Goal: Transaction & Acquisition: Purchase product/service

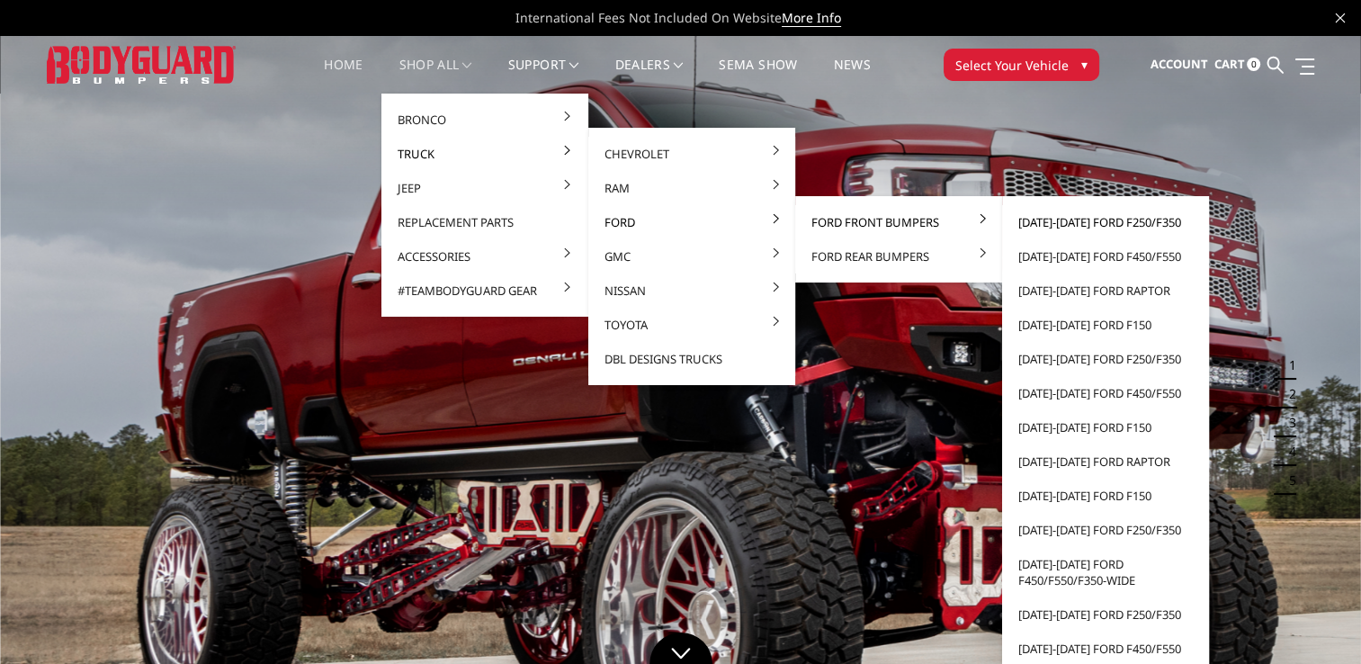
click at [1061, 219] on link "[DATE]-[DATE] Ford F250/F350" at bounding box center [1105, 222] width 192 height 34
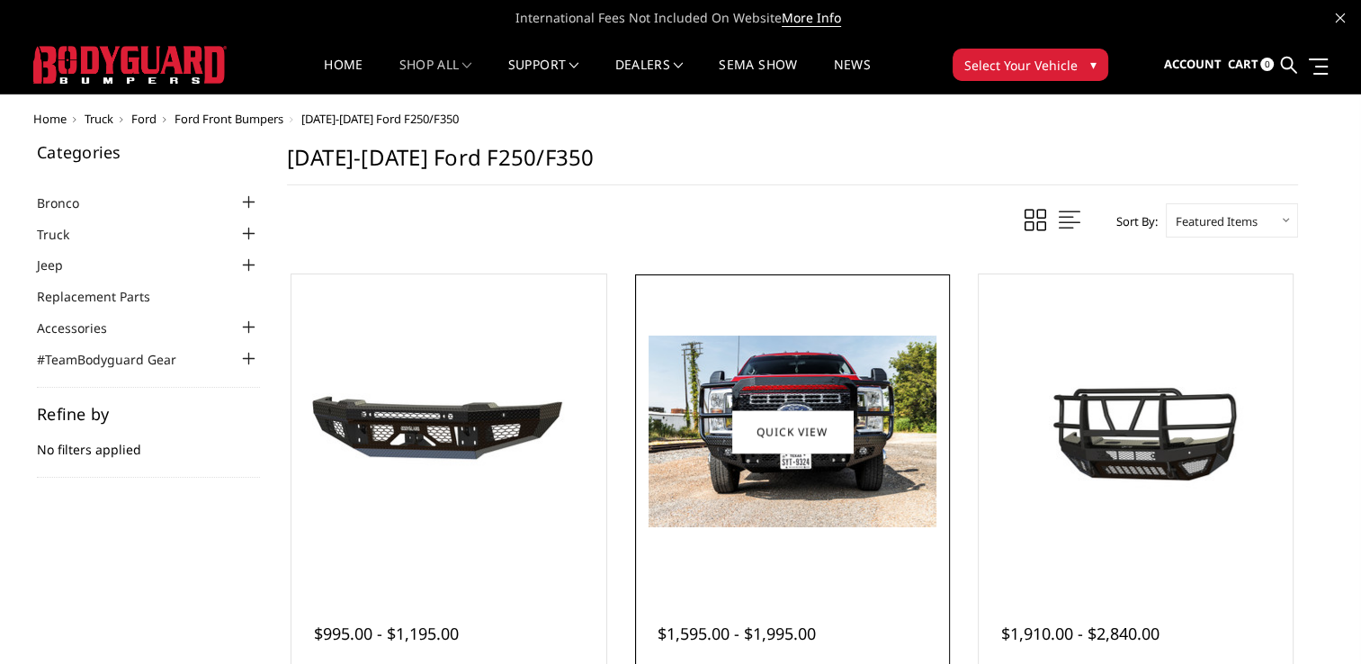
click at [841, 559] on div at bounding box center [793, 432] width 306 height 306
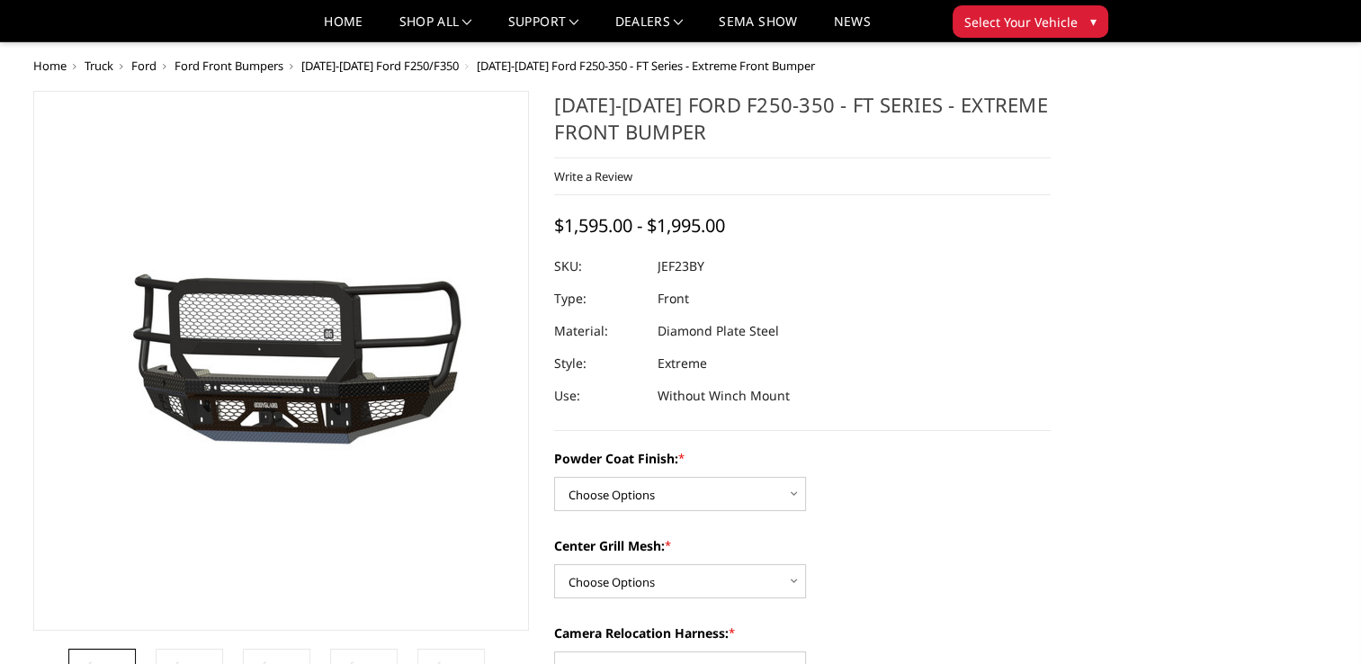
scroll to position [90, 0]
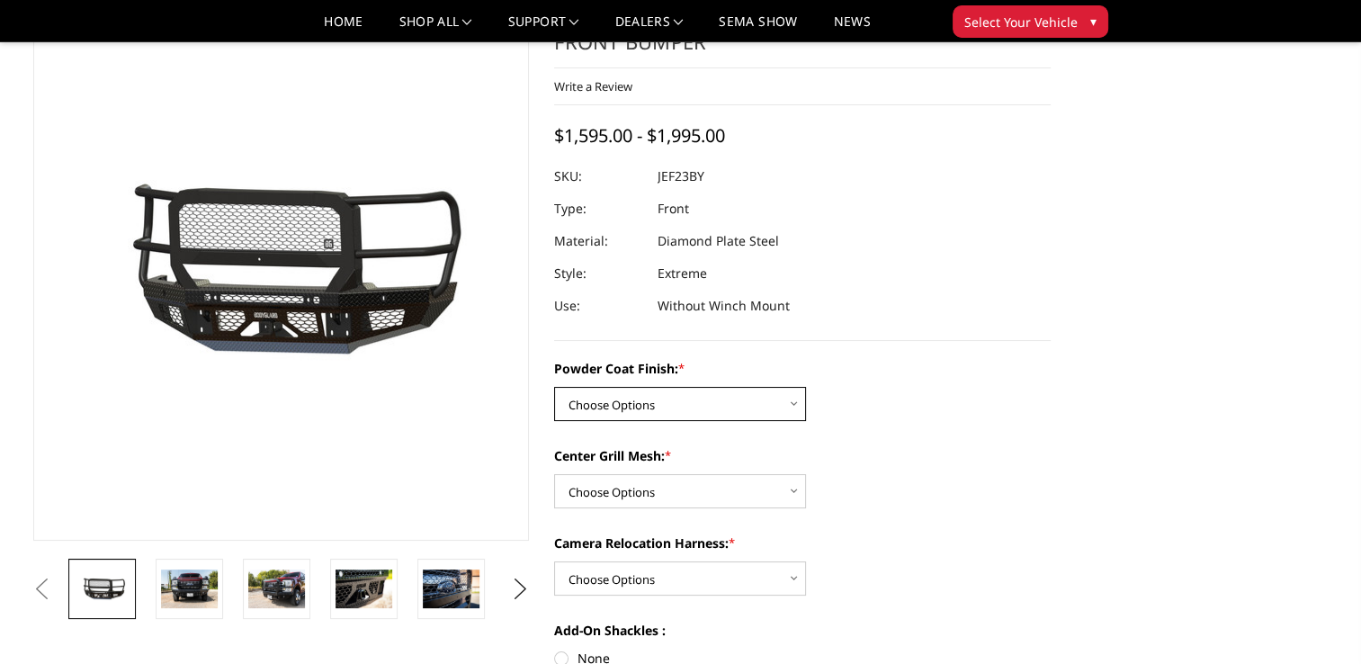
click at [788, 405] on select "Choose Options Bare Metal Gloss Black Powder Coat Textured Black Powder Coat" at bounding box center [680, 404] width 252 height 34
select select "3264"
click at [554, 387] on select "Choose Options Bare Metal Gloss Black Powder Coat Textured Black Powder Coat" at bounding box center [680, 404] width 252 height 34
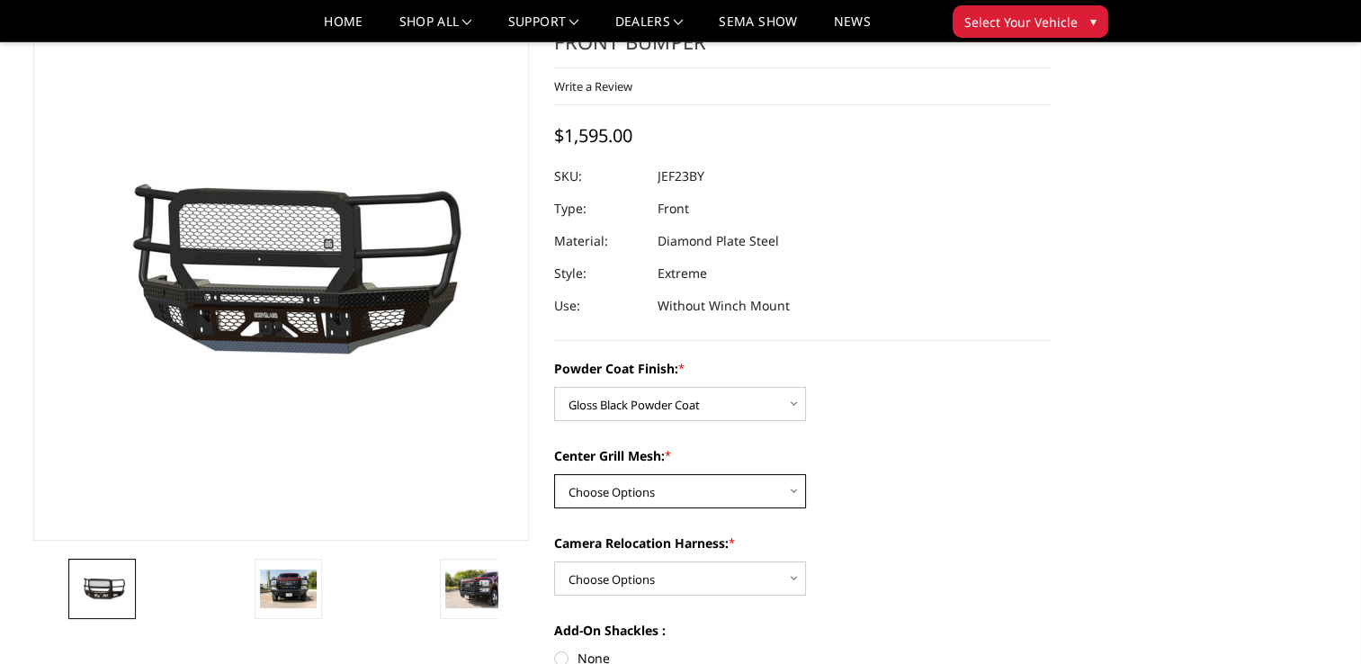
click at [791, 488] on select "Choose Options WITH Expanded Metal in Center Grill WITHOUT Expanded Metal in Ce…" at bounding box center [680, 491] width 252 height 34
select select "3266"
click at [554, 474] on select "Choose Options WITH Expanded Metal in Center Grill WITHOUT Expanded Metal in Ce…" at bounding box center [680, 491] width 252 height 34
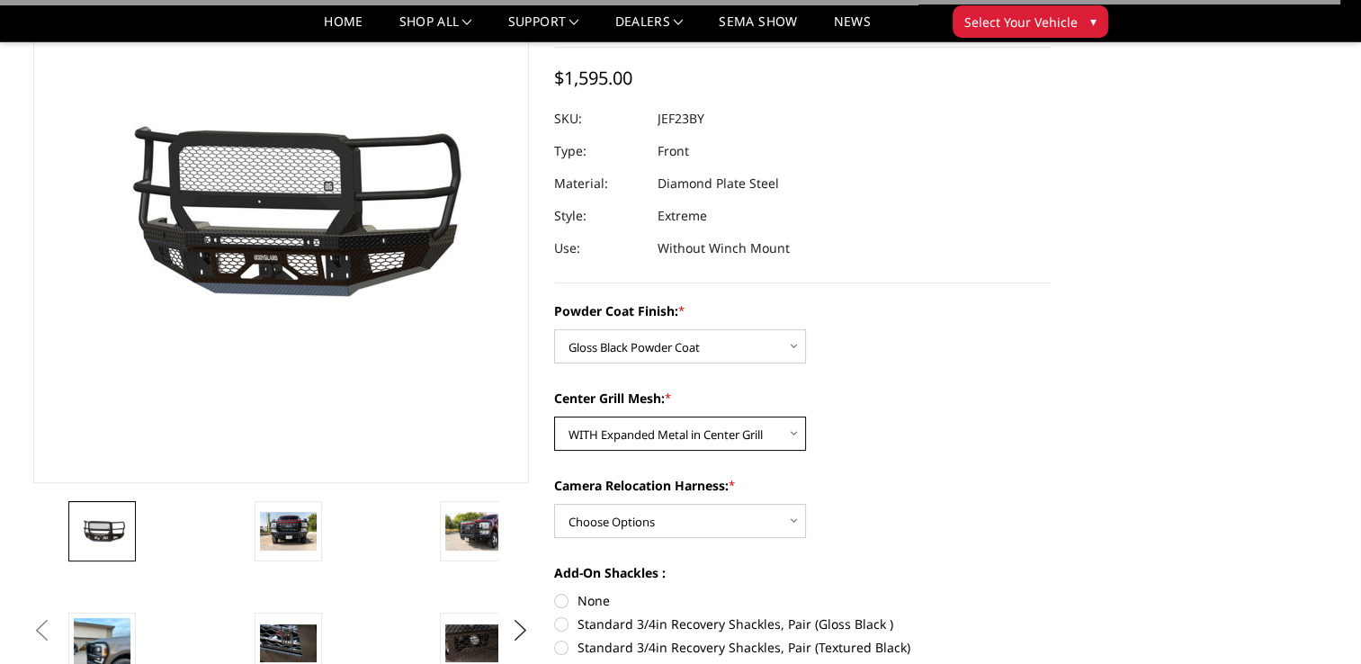
scroll to position [180, 0]
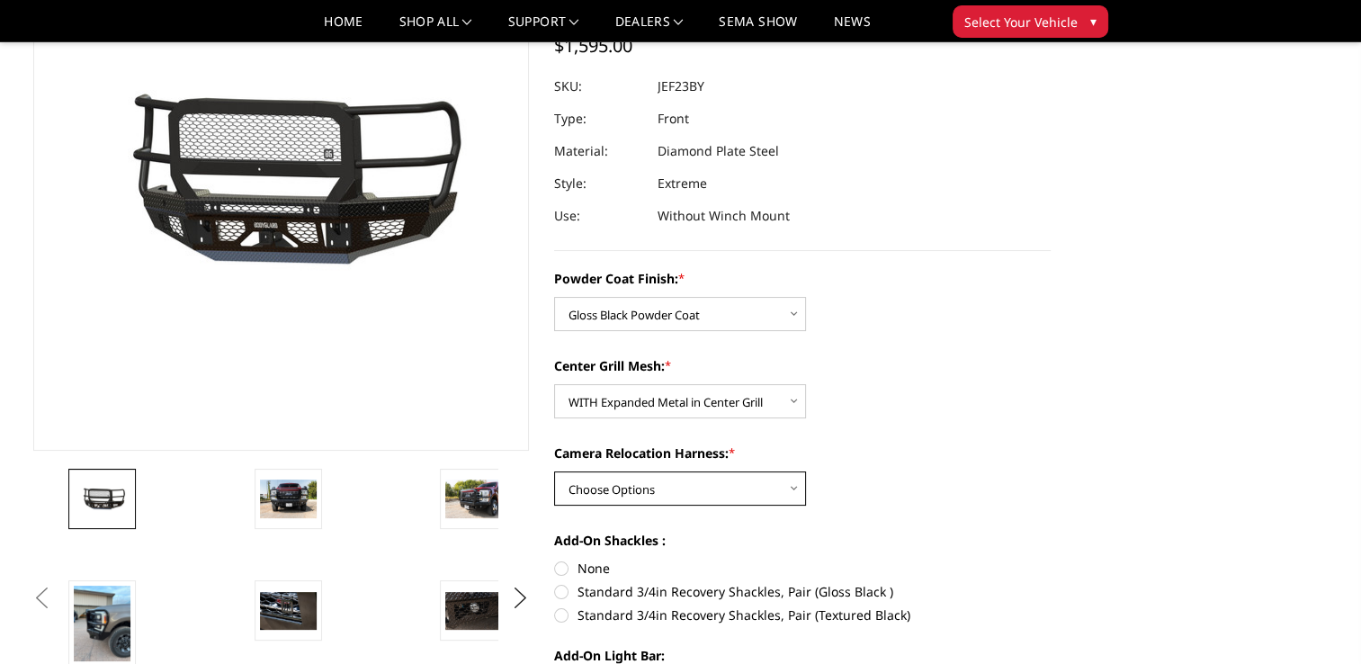
click at [794, 489] on select "Choose Options WITH Camera Relocation Harness WITHOUT Camera Relocation Harness" at bounding box center [680, 488] width 252 height 34
select select "3268"
click at [554, 471] on select "Choose Options WITH Camera Relocation Harness WITHOUT Camera Relocation Harness" at bounding box center [680, 488] width 252 height 34
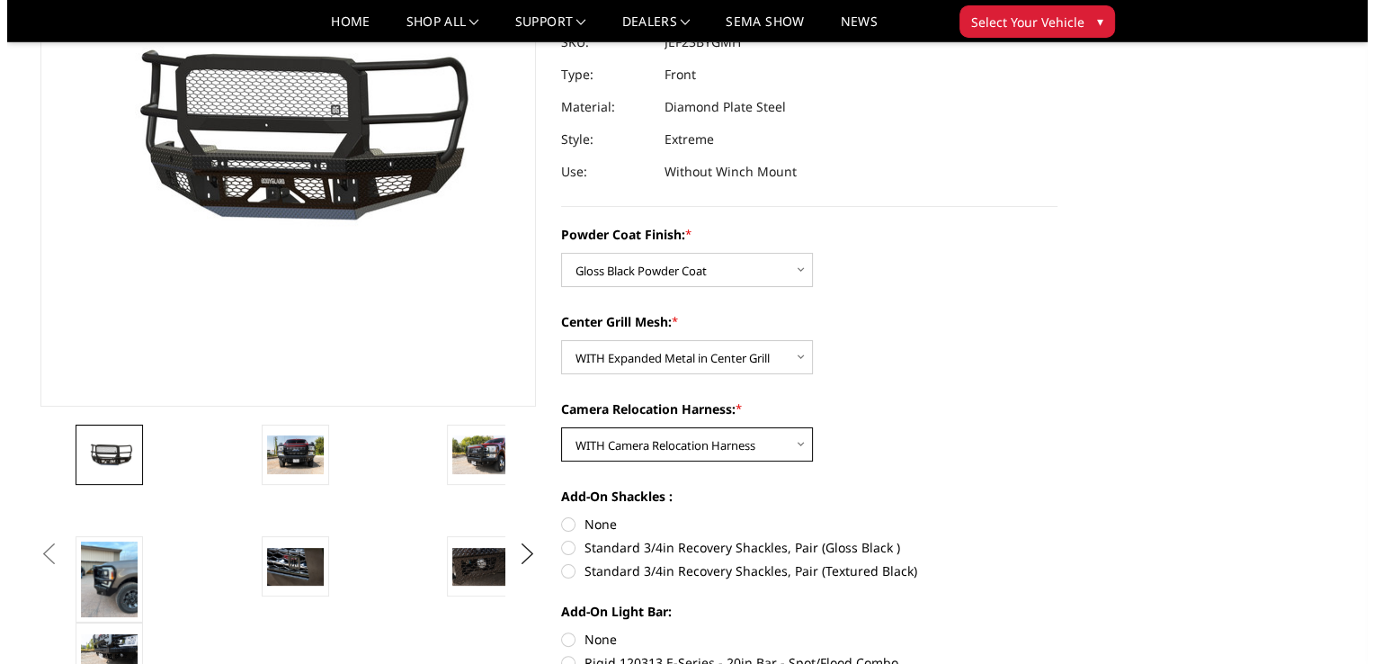
scroll to position [360, 0]
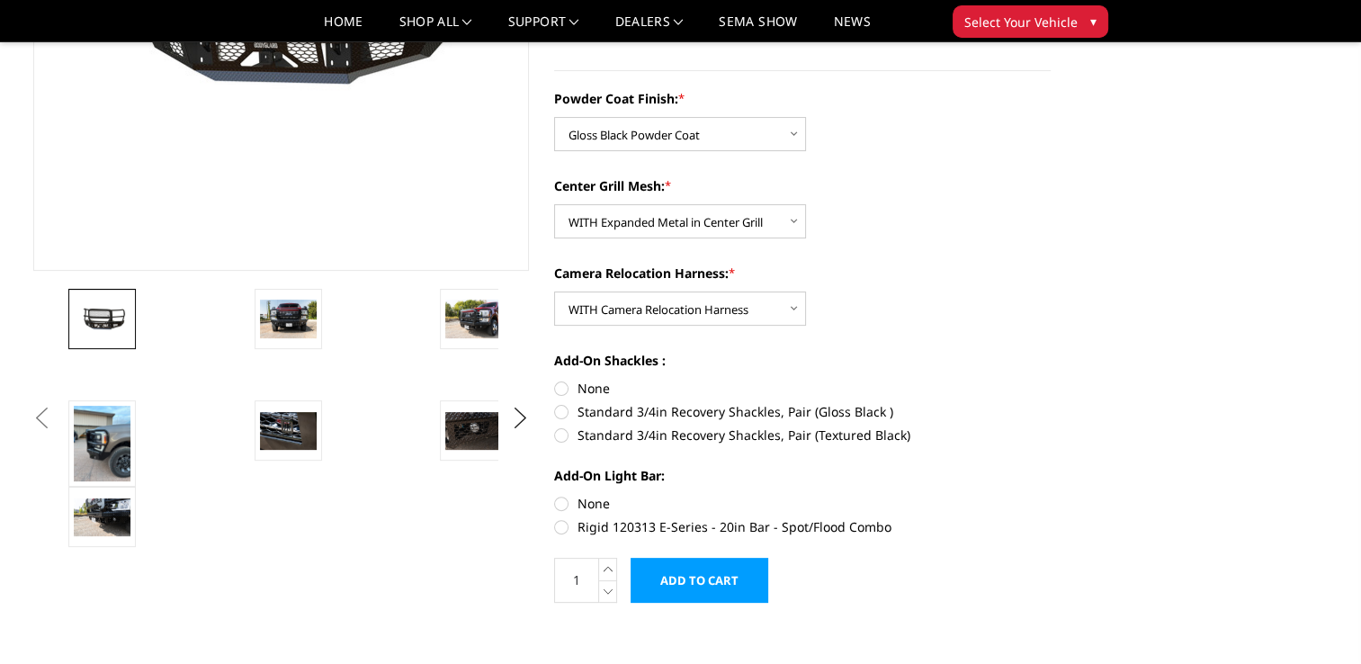
click at [673, 570] on input "Add to Cart" at bounding box center [700, 580] width 138 height 45
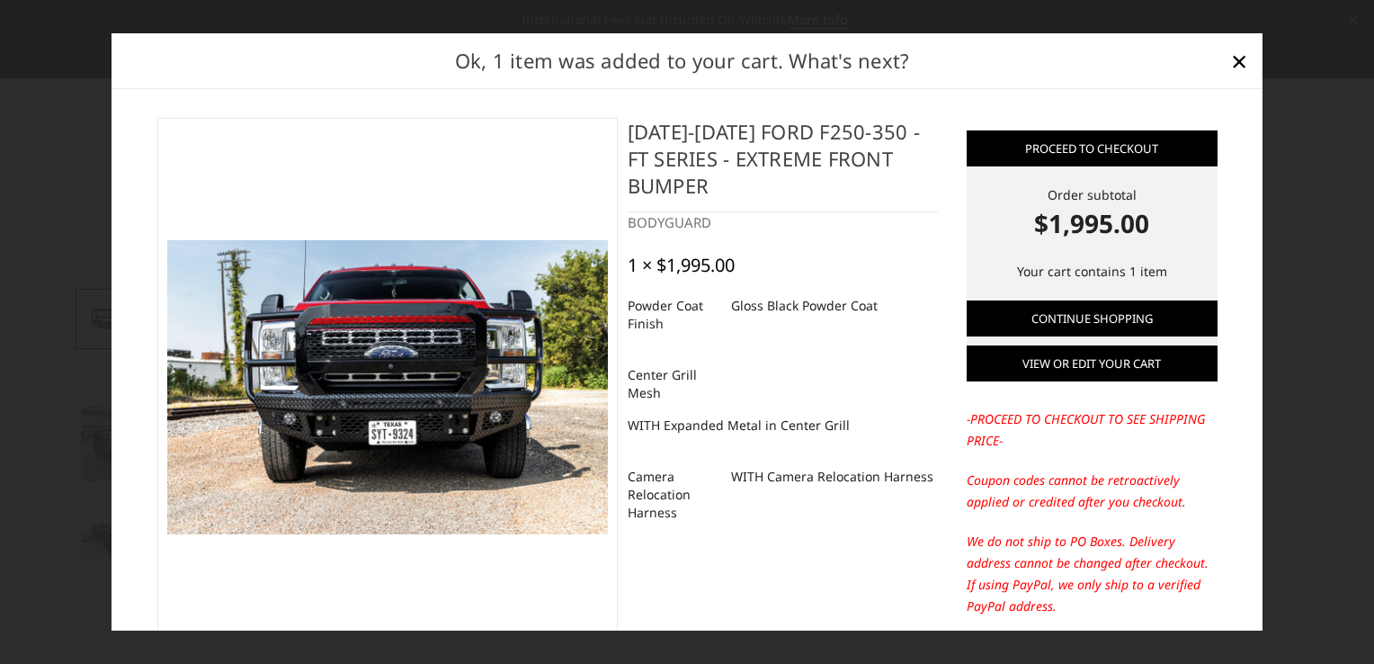
click at [1038, 358] on link "View or edit your cart" at bounding box center [1092, 363] width 251 height 36
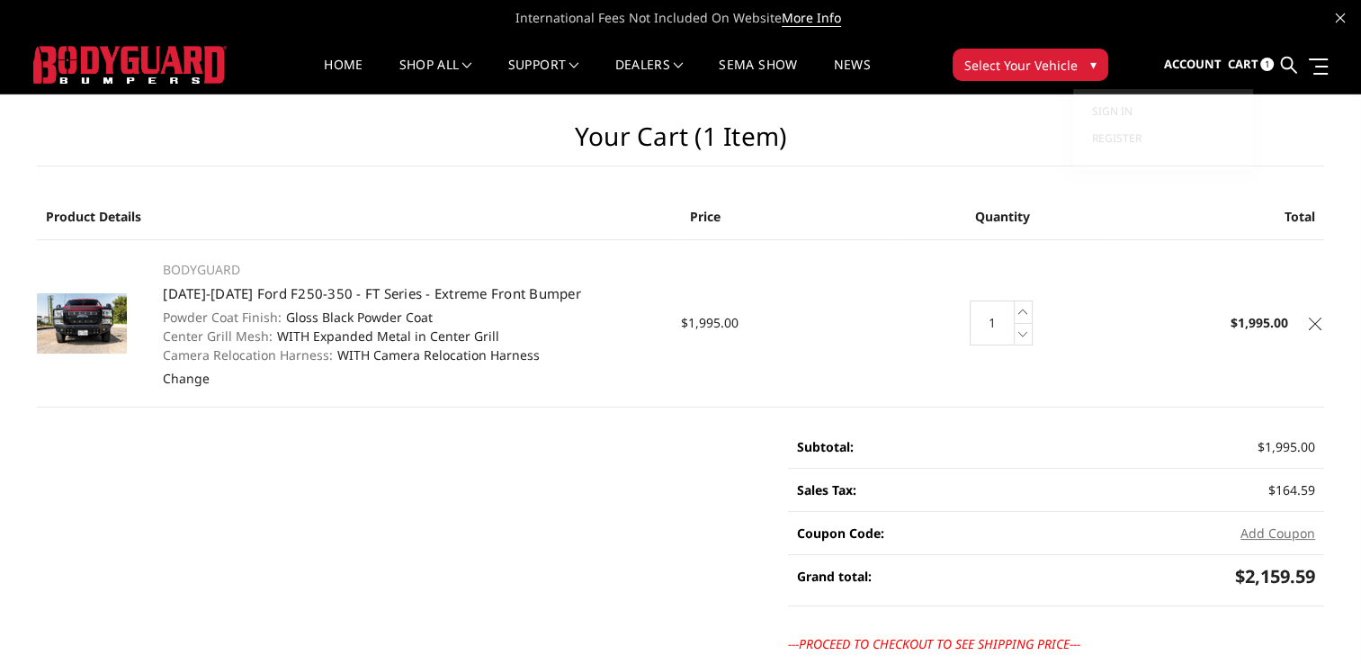
click at [1187, 61] on span "Account" at bounding box center [1192, 64] width 58 height 16
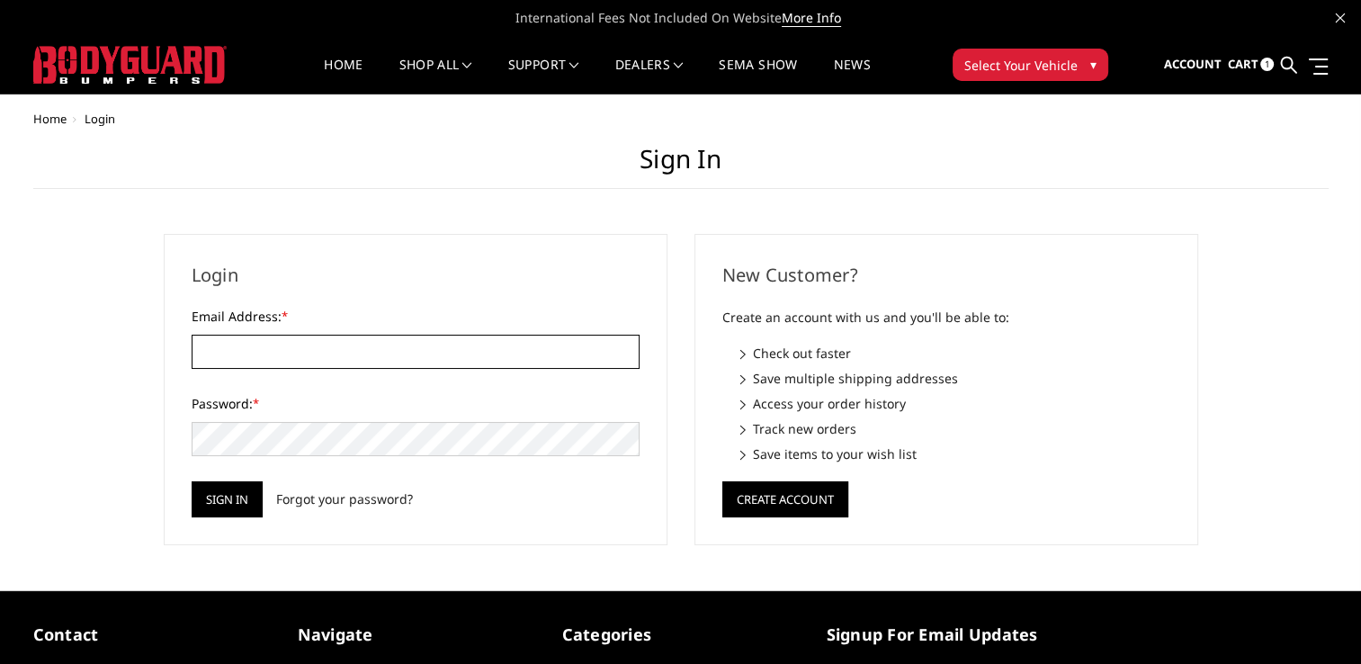
click at [257, 349] on input "Email Address: *" at bounding box center [416, 352] width 448 height 34
type input "[EMAIL_ADDRESS][DOMAIN_NAME]"
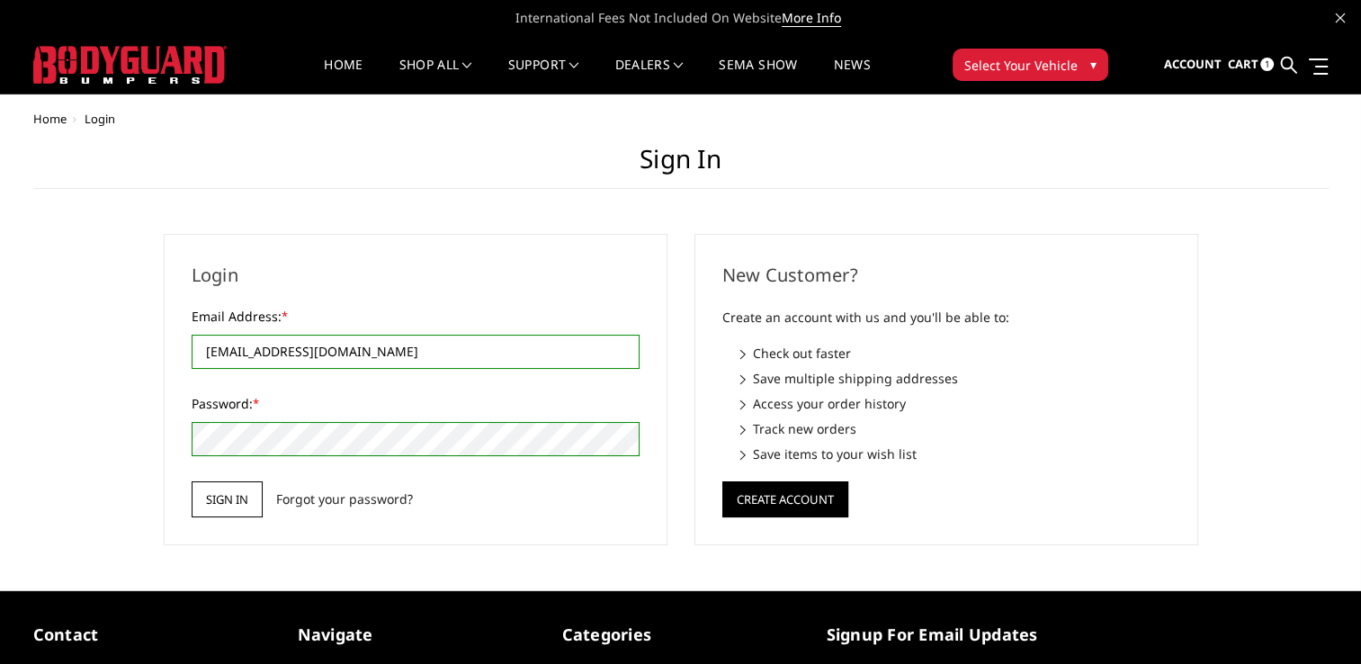
click at [239, 502] on input "Sign in" at bounding box center [227, 499] width 71 height 36
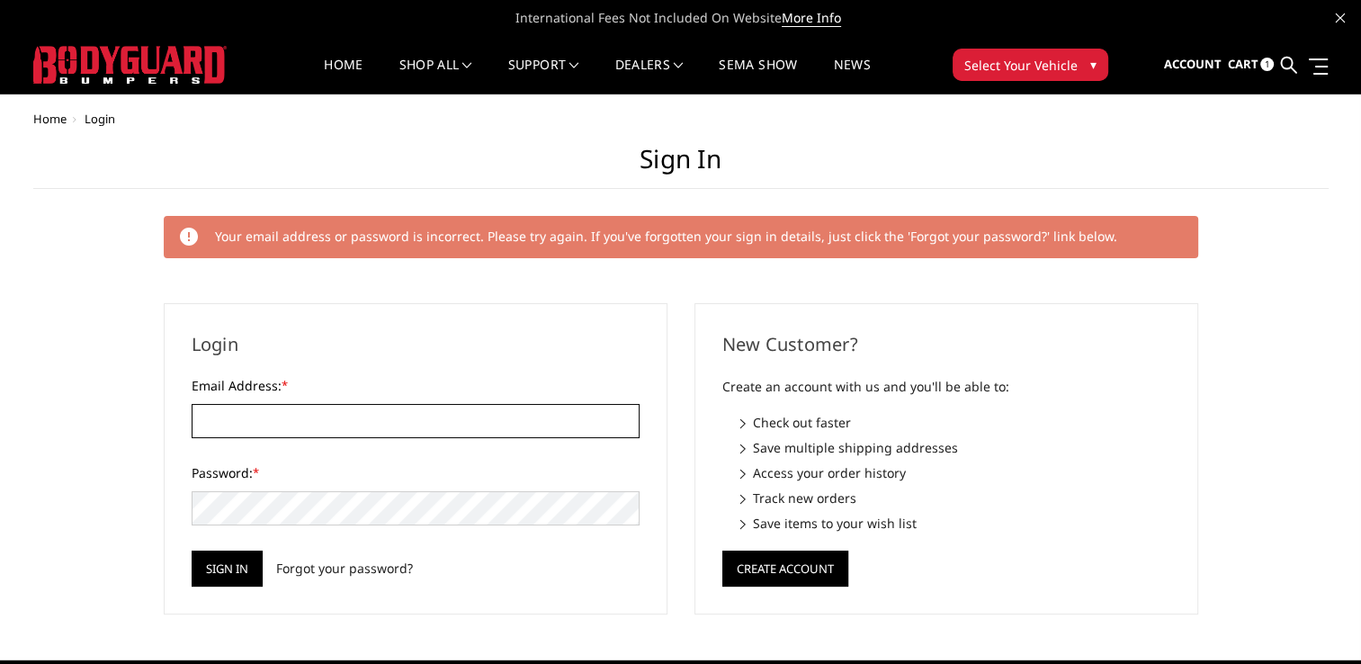
click at [245, 406] on input "Email Address: *" at bounding box center [416, 421] width 448 height 34
type input "[EMAIL_ADDRESS][DOMAIN_NAME]"
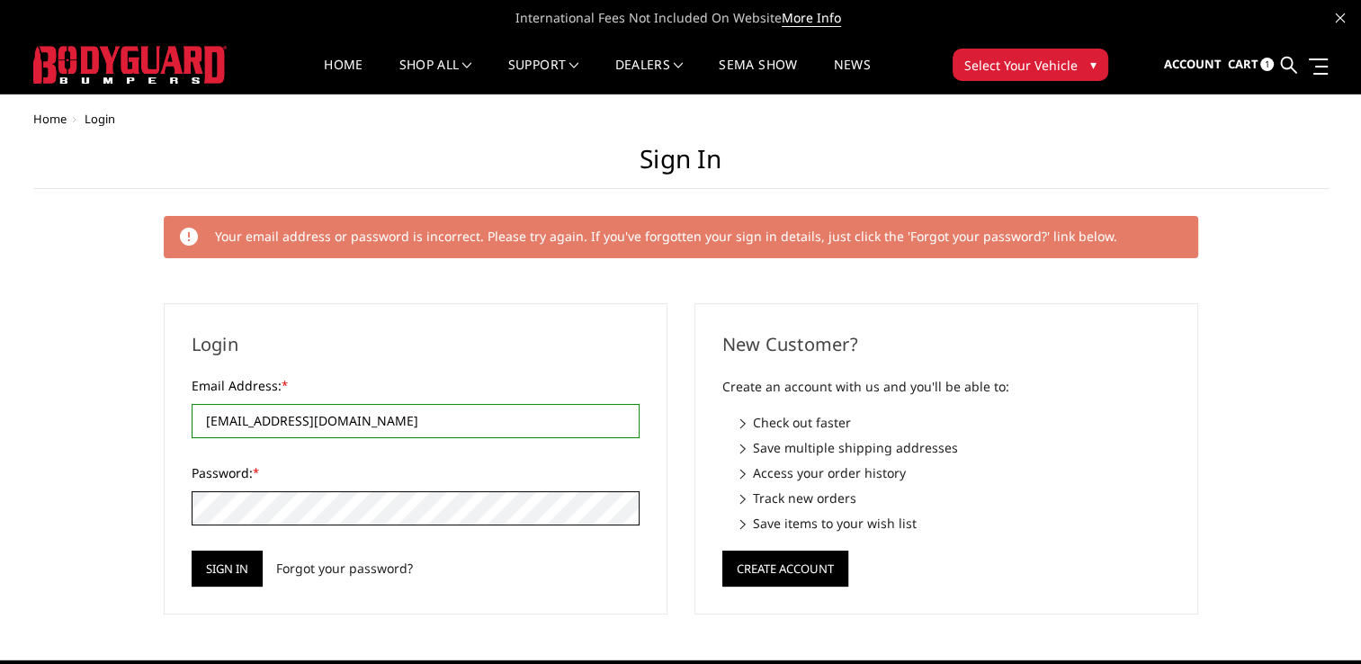
click at [192, 550] on input "Sign in" at bounding box center [227, 568] width 71 height 36
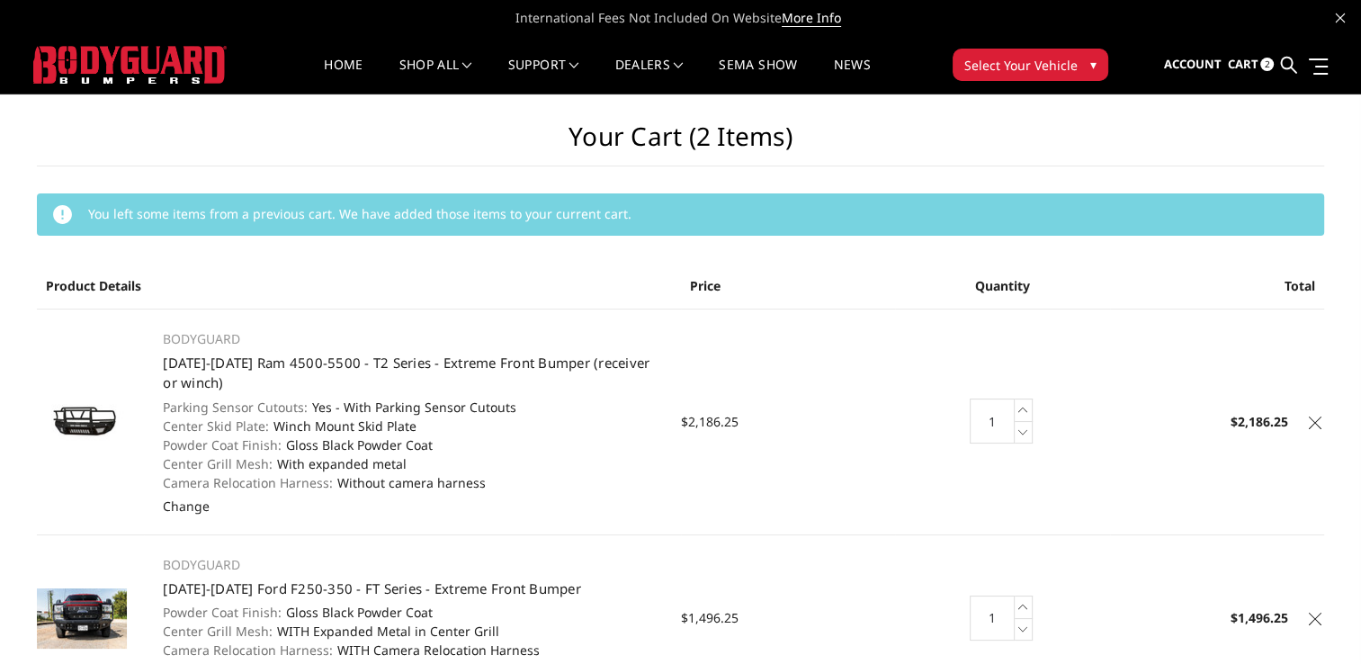
click at [1317, 417] on icon at bounding box center [1315, 422] width 13 height 13
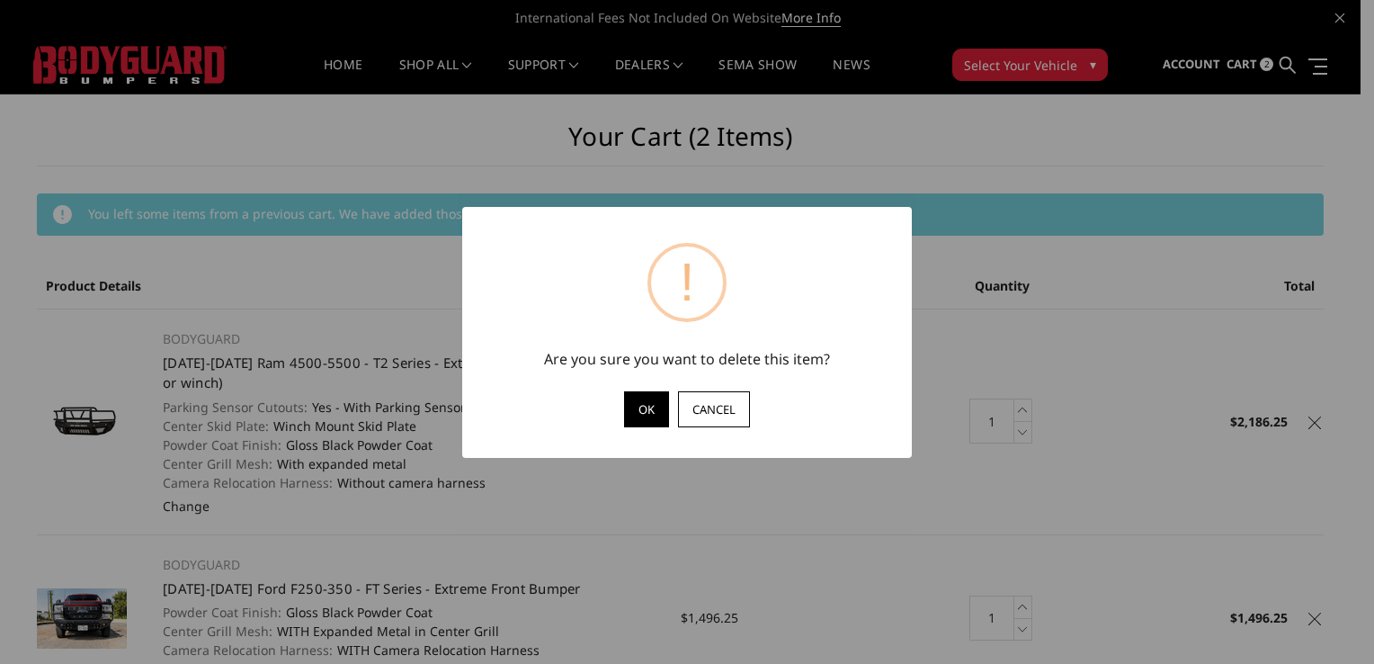
click at [651, 408] on button "OK" at bounding box center [646, 409] width 45 height 36
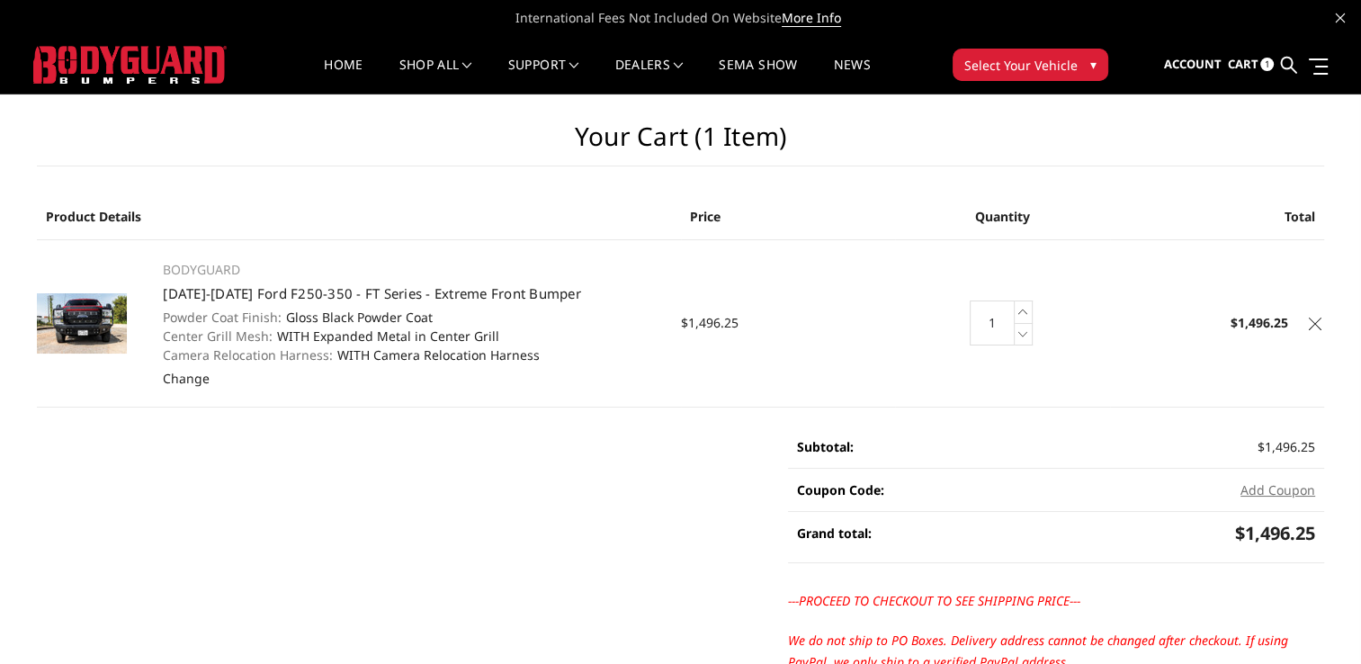
scroll to position [180, 0]
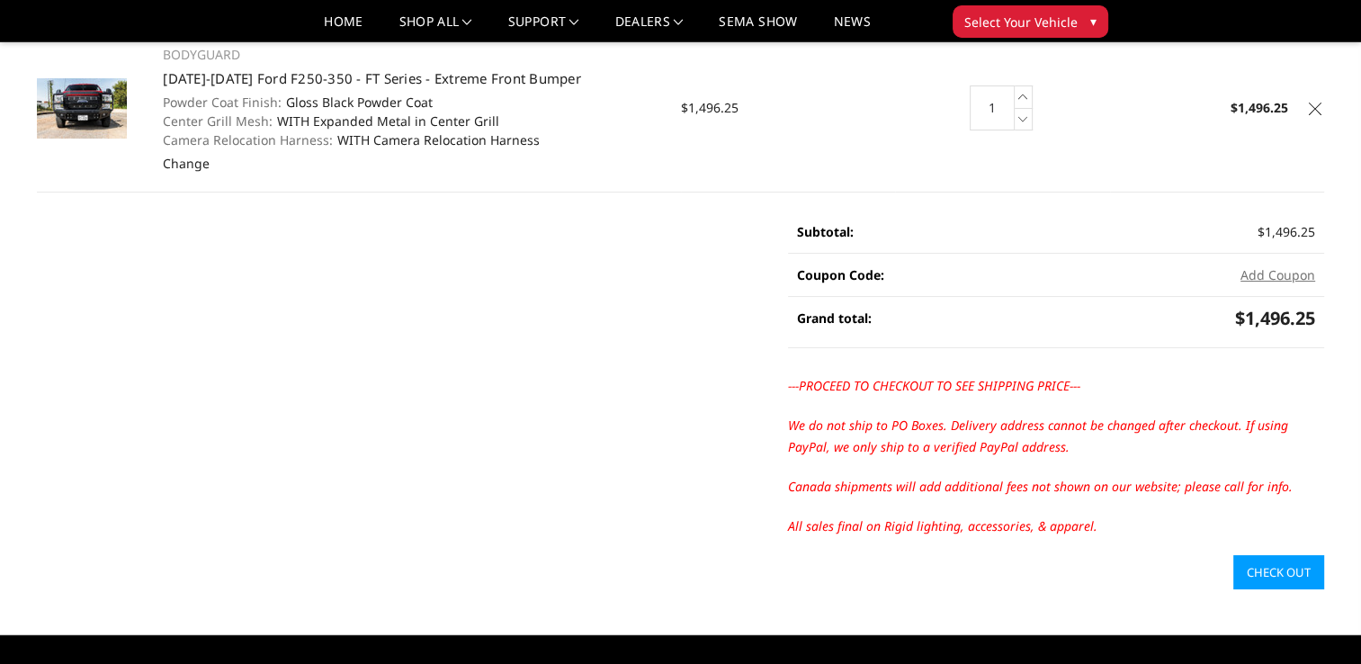
click at [1258, 572] on link "Check out" at bounding box center [1278, 572] width 91 height 34
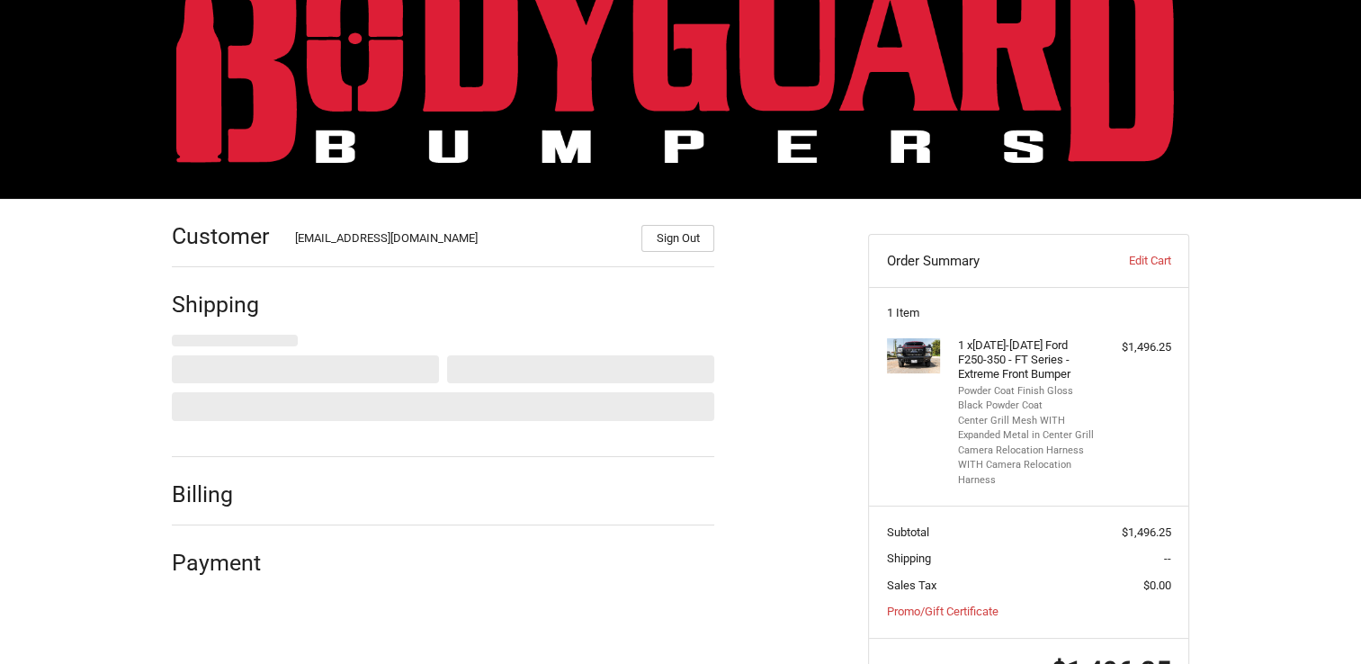
scroll to position [148, 0]
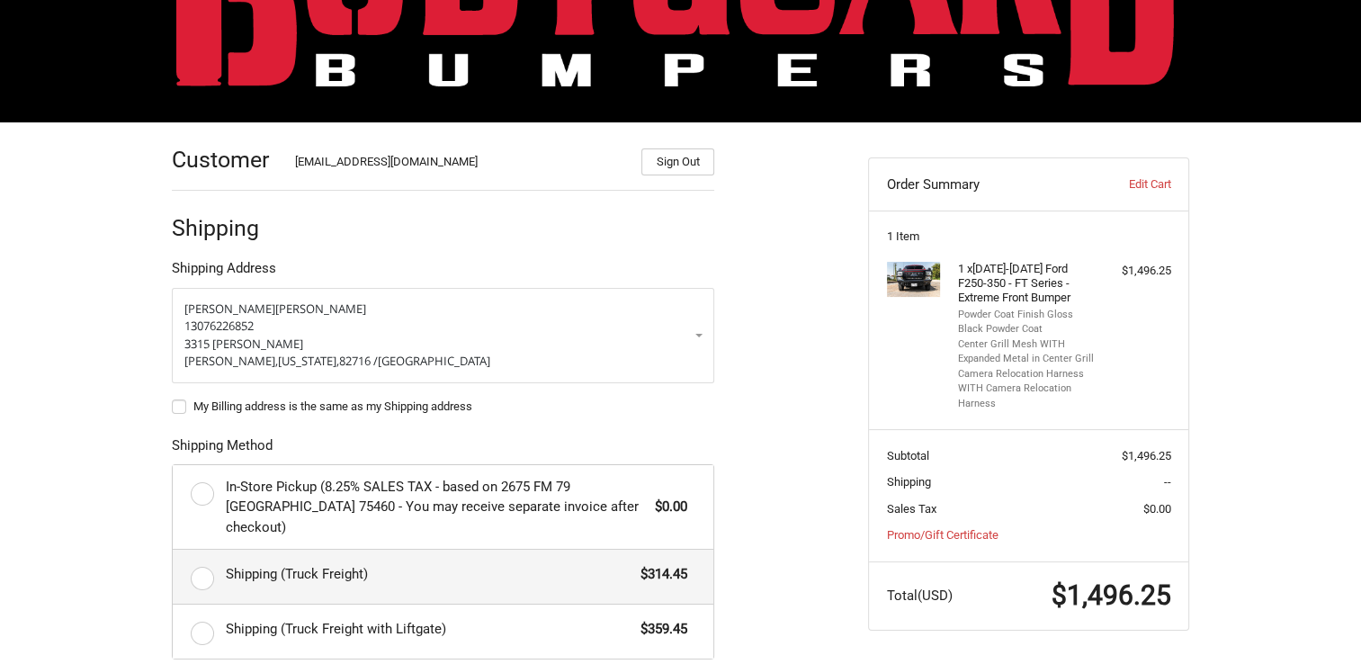
click at [210, 559] on label "Shipping (Truck Freight) $314.45" at bounding box center [443, 577] width 541 height 54
click at [174, 550] on input "Shipping (Truck Freight) $314.45" at bounding box center [173, 550] width 1 height 1
radio input "true"
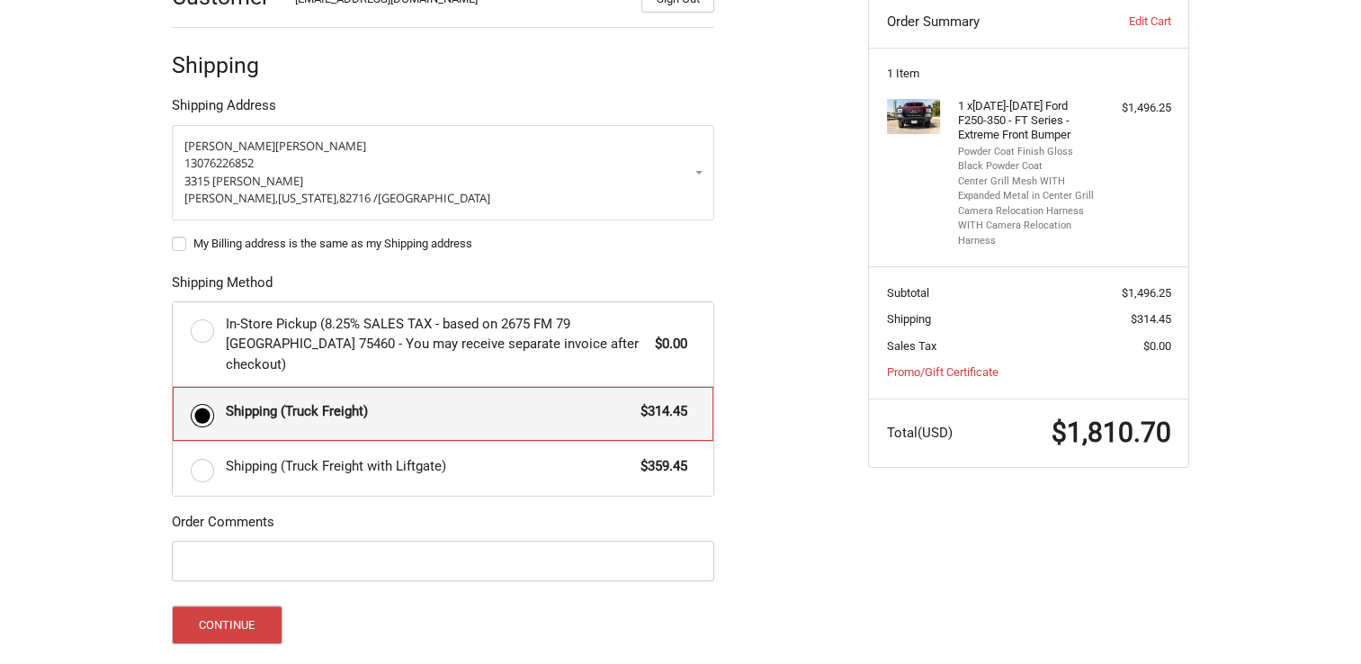
scroll to position [327, 0]
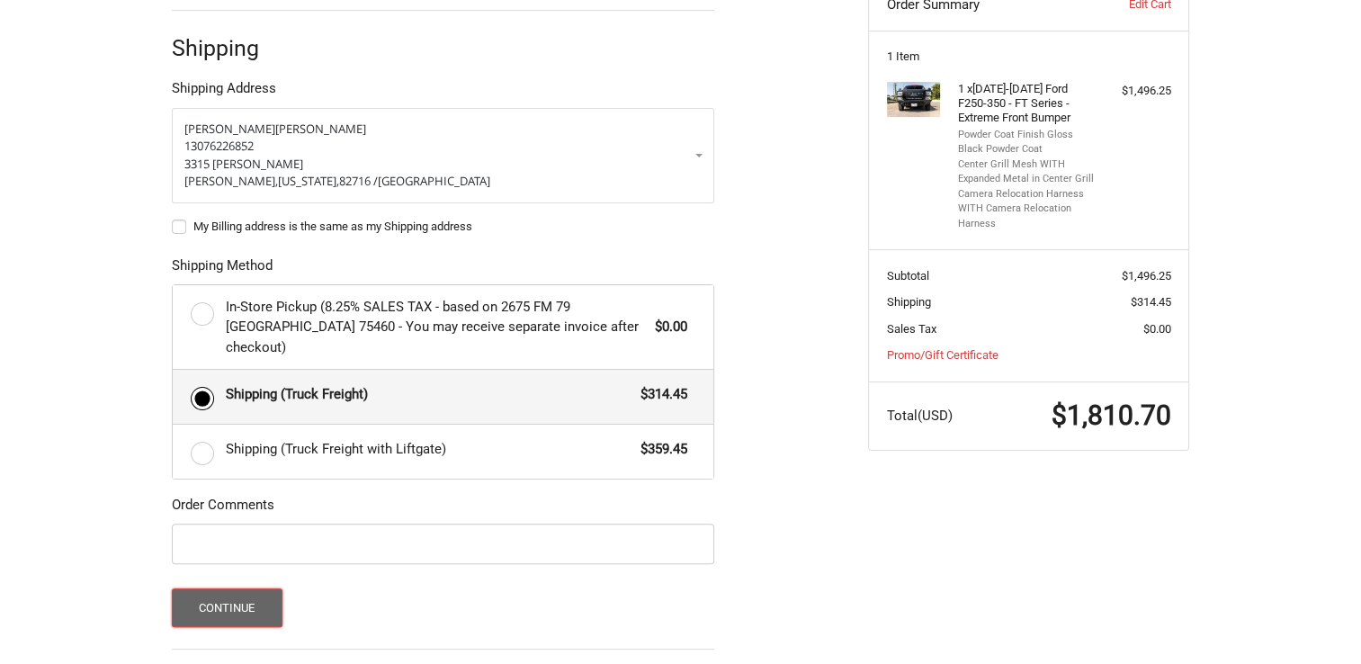
click at [234, 588] on button "Continue" at bounding box center [227, 607] width 111 height 39
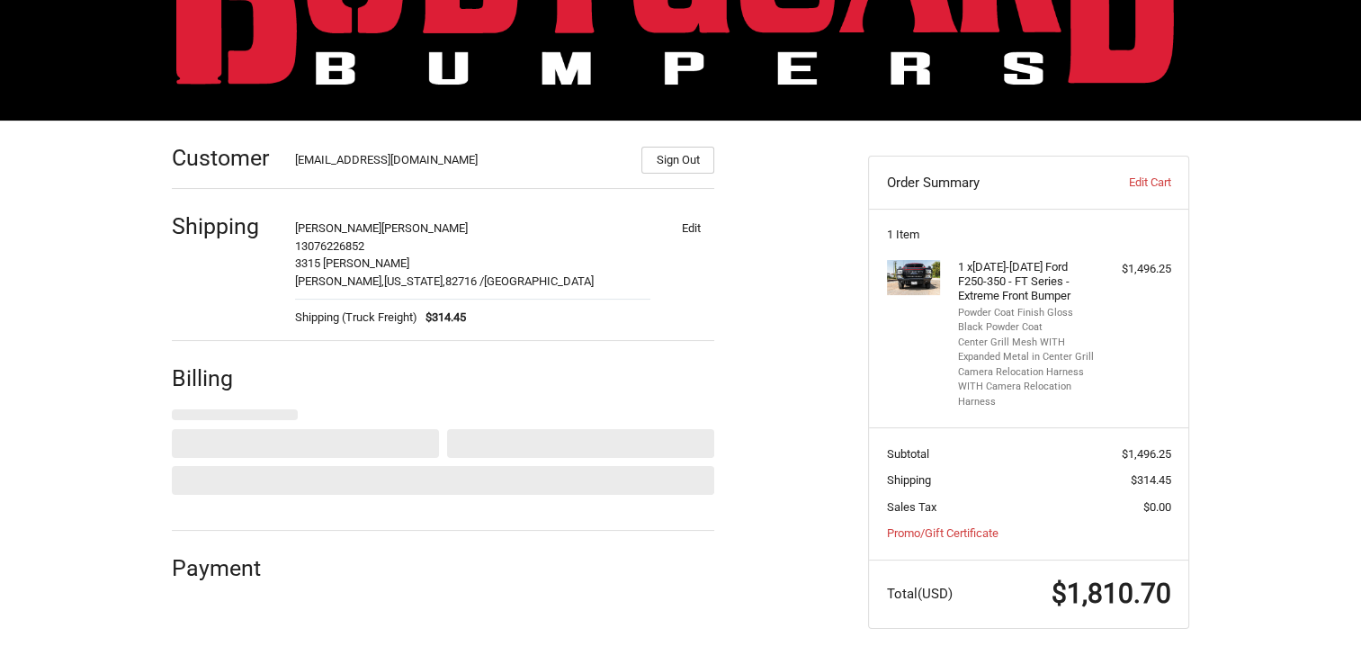
select select "US"
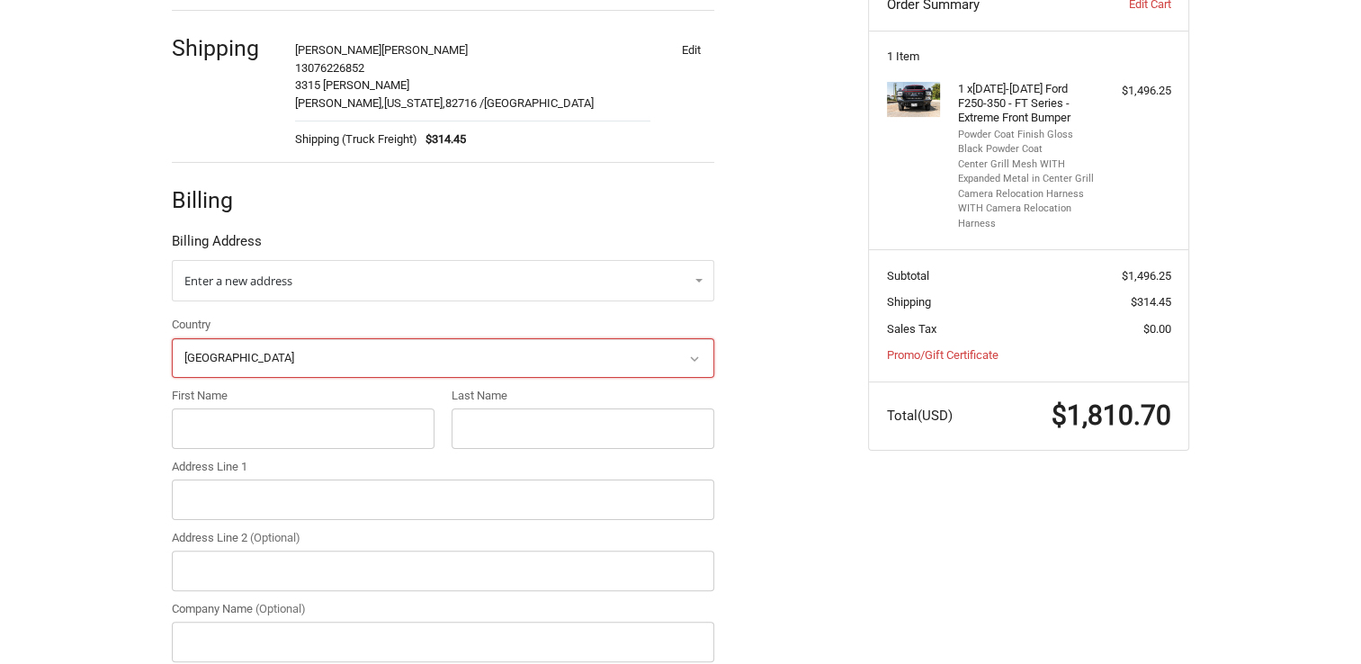
scroll to position [356, 0]
